Goal: Information Seeking & Learning: Learn about a topic

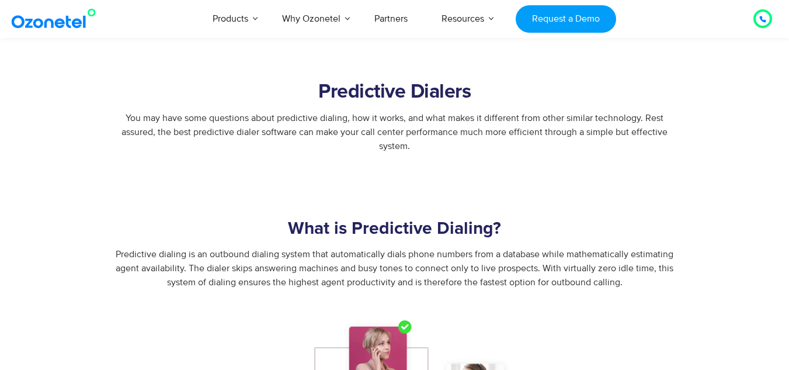
scroll to position [477, 0]
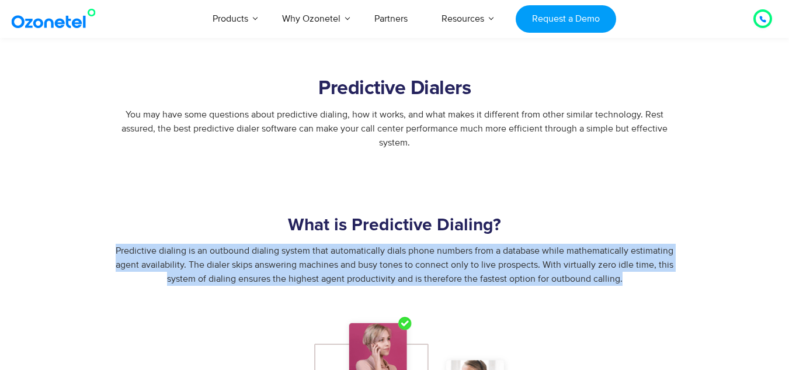
drag, startPoint x: 72, startPoint y: 251, endPoint x: 641, endPoint y: 303, distance: 571.2
click at [641, 303] on div "Predictive dialing is an outbound dialing system that automatically dials phone…" at bounding box center [395, 279] width 730 height 71
copy span "Predictive dialing is an outbound dialing system that automatically dials phone…"
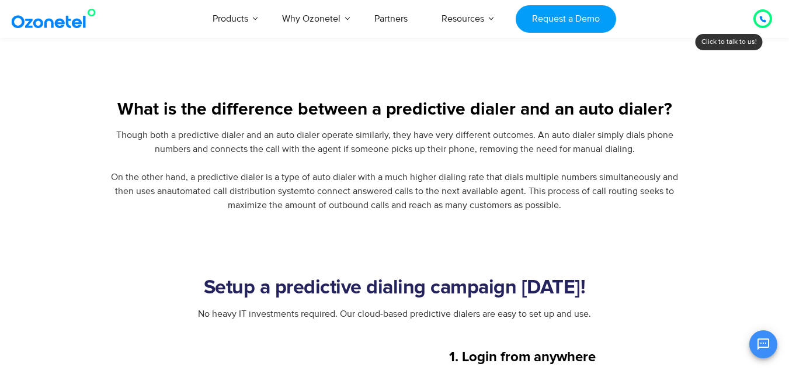
scroll to position [1000, 0]
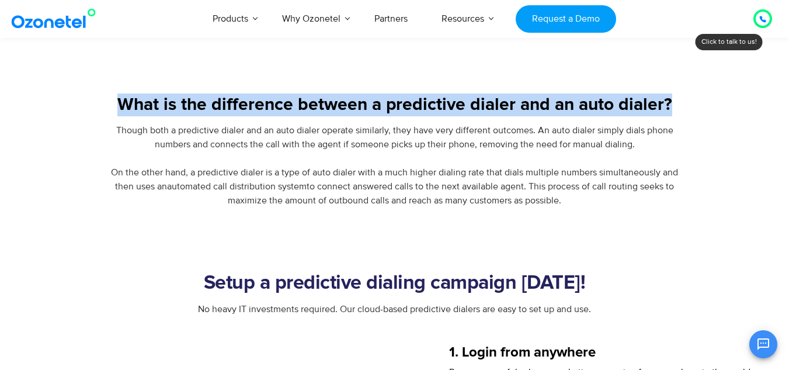
drag, startPoint x: 116, startPoint y: 99, endPoint x: 678, endPoint y: 93, distance: 561.8
click at [678, 93] on section "What is the difference between a predictive dialer and an auto dialer? Though b…" at bounding box center [394, 118] width 789 height 178
copy h3 "What is the difference between a predictive dialer and an auto dialer?"
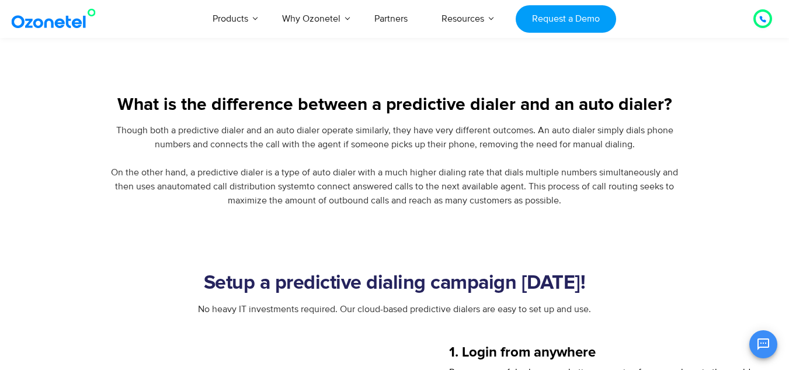
click at [516, 197] on span "Though both a predictive dialer and an auto dialer operate similarly, they have…" at bounding box center [394, 165] width 567 height 82
drag, startPoint x: 582, startPoint y: 203, endPoint x: 78, endPoint y: 129, distance: 508.8
click at [78, 129] on div "Though both a predictive dialer and an auto dialer operate similarly, they have…" at bounding box center [395, 165] width 730 height 84
copy span "Though both a predictive dialer and an auto dialer operate similarly, they have…"
